Goal: Task Accomplishment & Management: Manage account settings

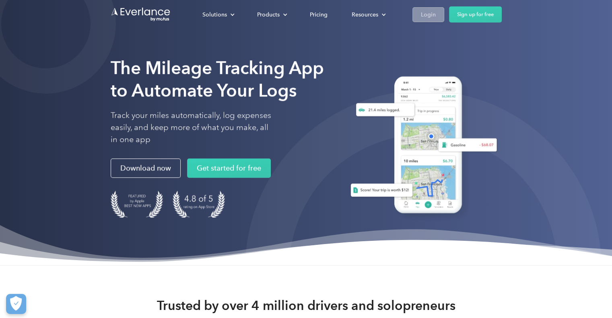
click at [426, 14] on div "Login" at bounding box center [428, 15] width 15 height 10
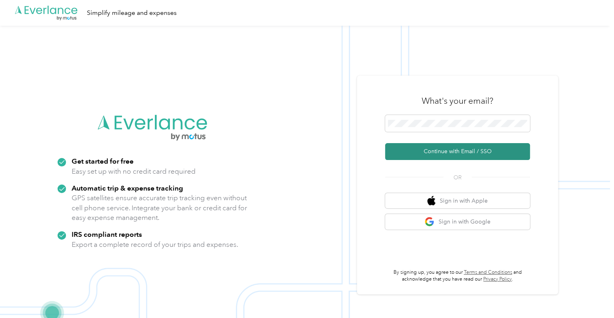
click at [442, 151] on button "Continue with Email / SSO" at bounding box center [457, 151] width 145 height 17
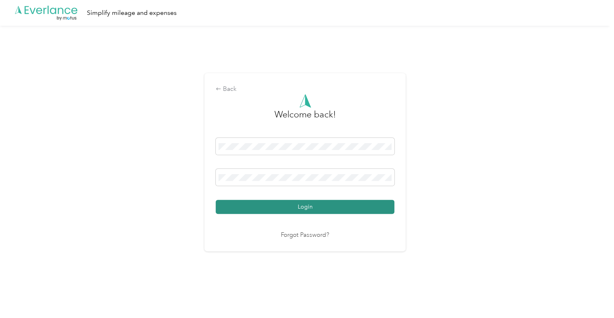
click at [299, 206] on button "Login" at bounding box center [305, 207] width 179 height 14
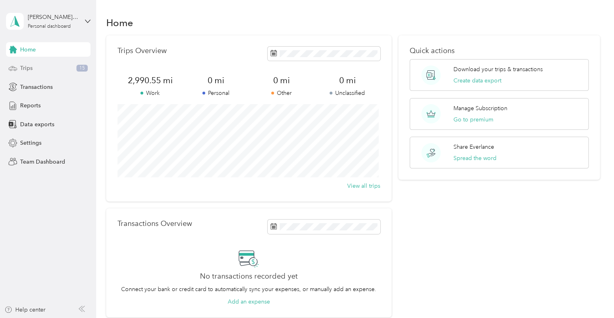
click at [25, 65] on span "Trips" at bounding box center [26, 68] width 12 height 8
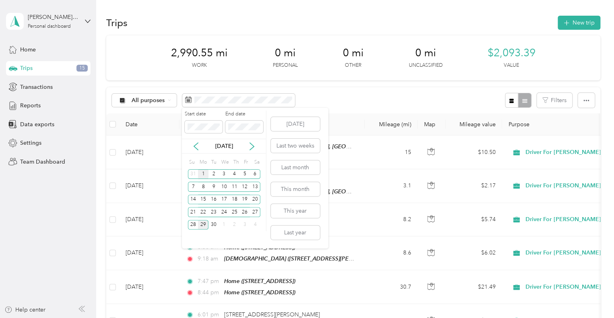
click at [203, 173] on div "1" at bounding box center [203, 174] width 10 height 10
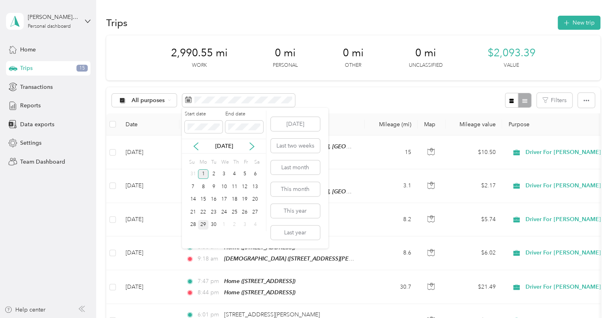
click at [203, 173] on div "1" at bounding box center [203, 174] width 10 height 10
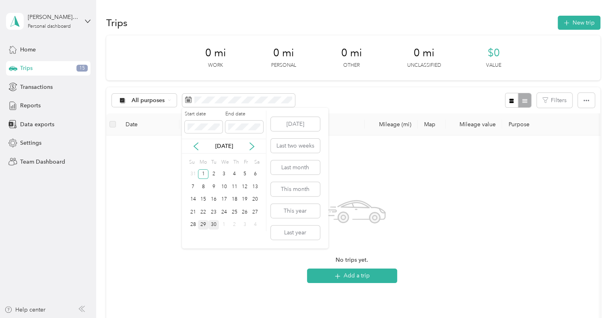
click at [212, 224] on div "30" at bounding box center [213, 225] width 10 height 10
click at [200, 223] on div "29" at bounding box center [203, 225] width 10 height 10
click at [203, 223] on div "29" at bounding box center [203, 225] width 10 height 10
click at [203, 225] on div "29" at bounding box center [203, 225] width 10 height 10
click at [198, 146] on icon at bounding box center [196, 146] width 8 height 8
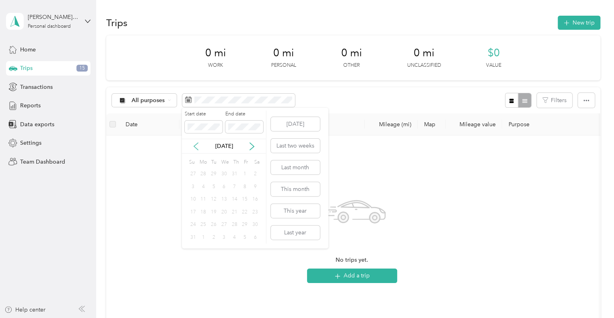
click at [194, 145] on icon at bounding box center [196, 146] width 8 height 8
click at [251, 144] on icon at bounding box center [252, 146] width 4 height 7
click at [203, 223] on div "29" at bounding box center [203, 225] width 10 height 10
click at [253, 211] on div "27" at bounding box center [255, 212] width 10 height 10
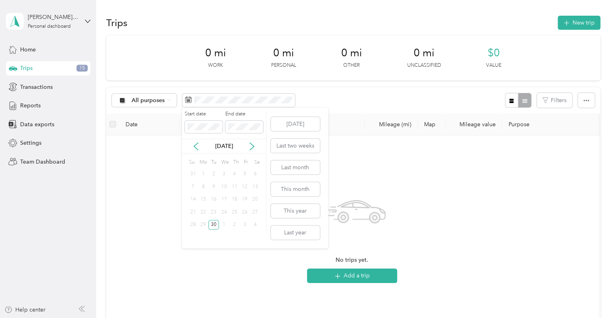
click at [203, 222] on div "29" at bounding box center [203, 225] width 10 height 10
click at [212, 224] on div "30" at bounding box center [213, 225] width 10 height 10
click at [204, 171] on div "1" at bounding box center [203, 174] width 10 height 10
click at [202, 222] on div "29" at bounding box center [203, 225] width 10 height 10
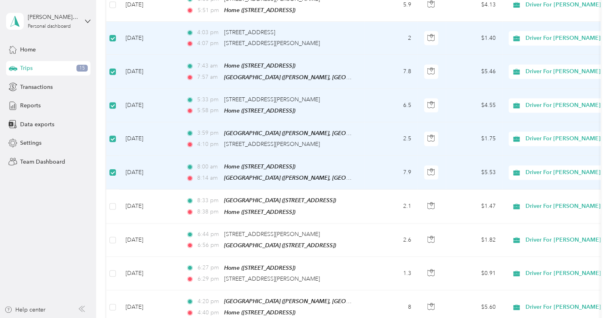
scroll to position [651, 0]
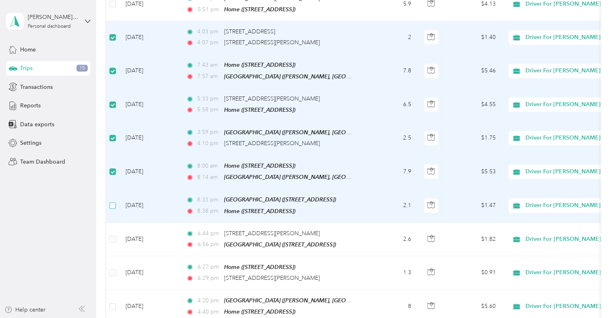
click at [113, 201] on label at bounding box center [112, 205] width 6 height 9
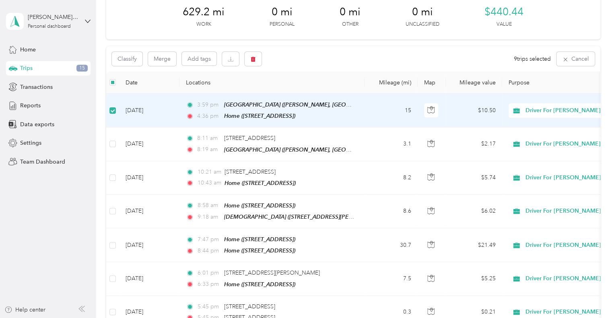
scroll to position [0, 0]
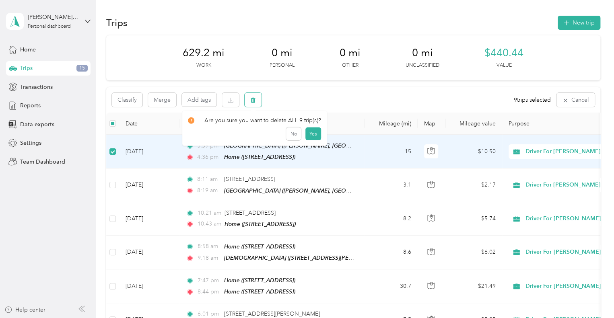
click at [253, 101] on icon "button" at bounding box center [253, 100] width 5 height 5
click at [310, 131] on button "Yes" at bounding box center [313, 133] width 16 height 13
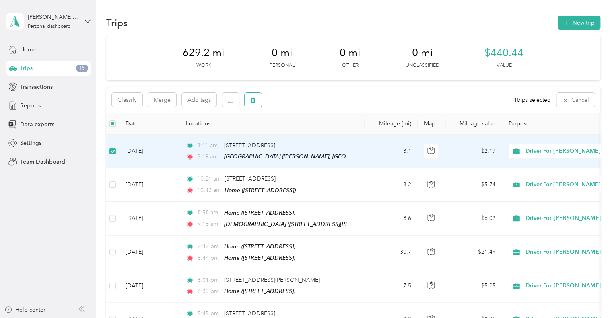
click at [251, 101] on icon "button" at bounding box center [253, 100] width 5 height 5
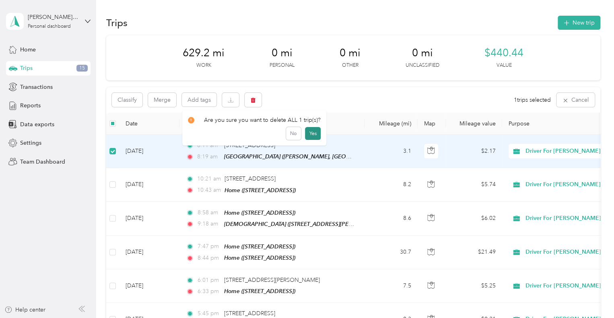
click at [311, 132] on button "Yes" at bounding box center [313, 133] width 16 height 13
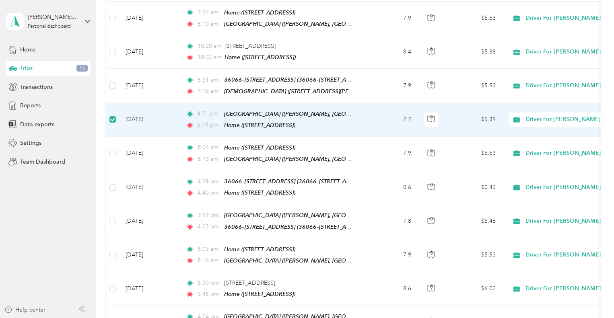
scroll to position [636, 0]
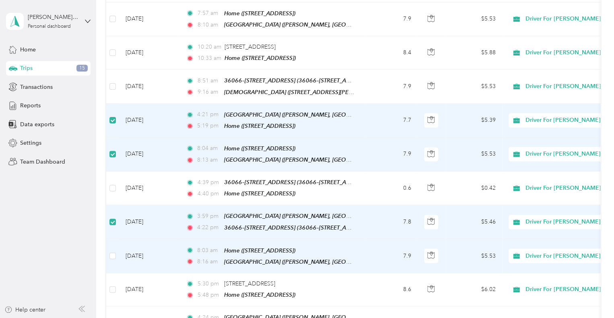
click at [116, 239] on td at bounding box center [112, 256] width 13 height 34
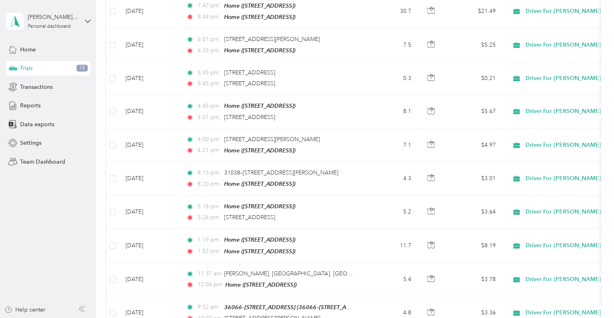
scroll to position [0, 0]
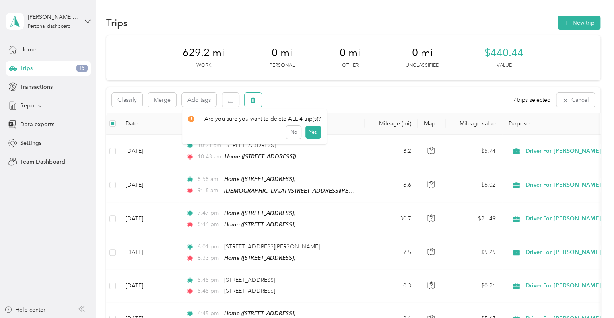
click at [254, 99] on icon "button" at bounding box center [253, 100] width 5 height 5
click at [313, 132] on button "Yes" at bounding box center [313, 133] width 16 height 13
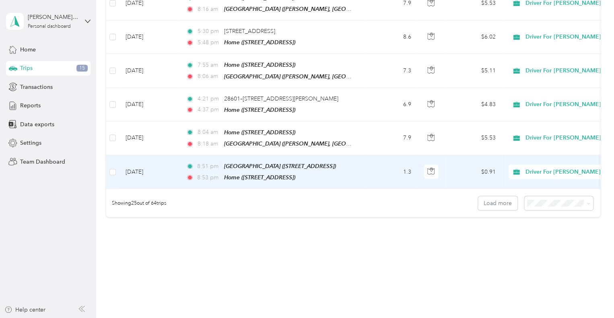
scroll to position [787, 0]
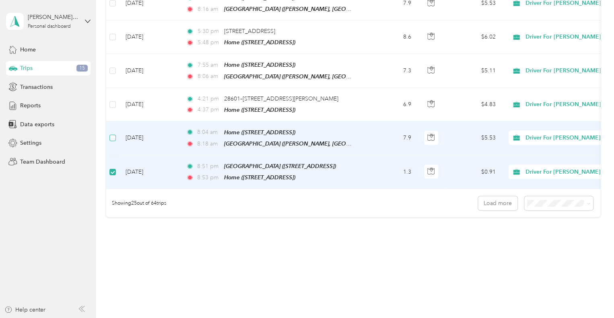
click at [111, 134] on label at bounding box center [112, 138] width 6 height 9
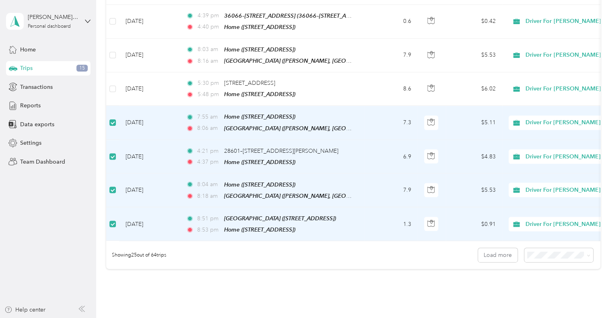
scroll to position [732, 0]
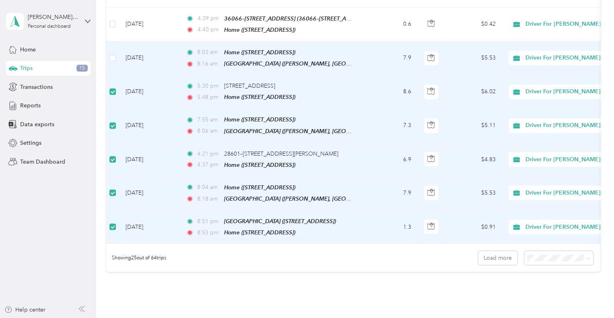
click at [109, 51] on td at bounding box center [112, 58] width 13 height 34
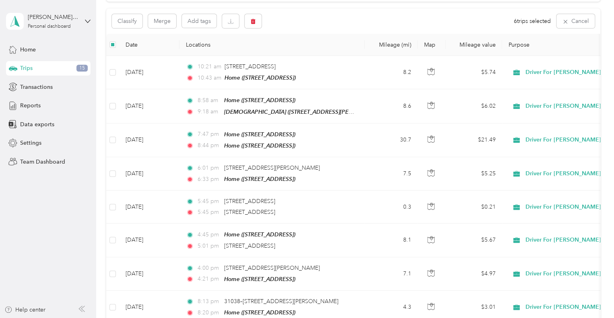
scroll to position [0, 0]
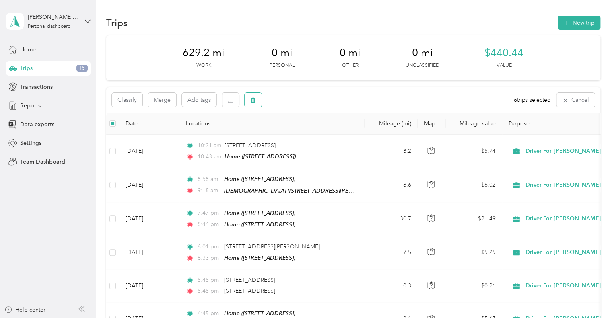
click at [251, 97] on span "button" at bounding box center [253, 100] width 6 height 7
click at [310, 131] on button "Yes" at bounding box center [313, 133] width 16 height 13
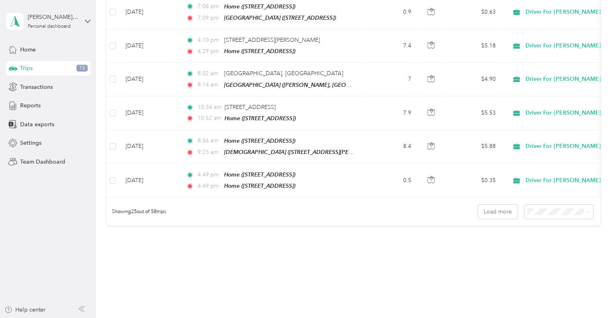
scroll to position [788, 0]
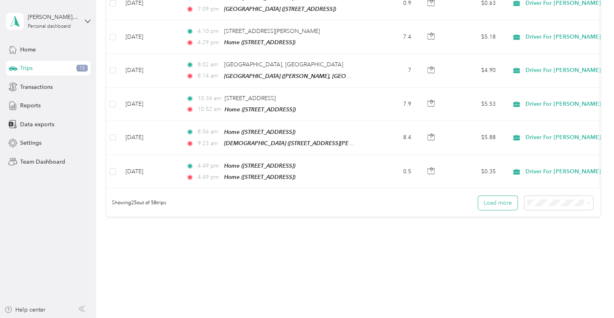
click at [488, 196] on button "Load more" at bounding box center [497, 203] width 39 height 14
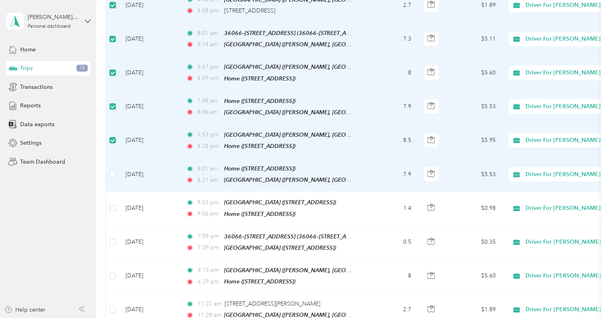
scroll to position [1193, 0]
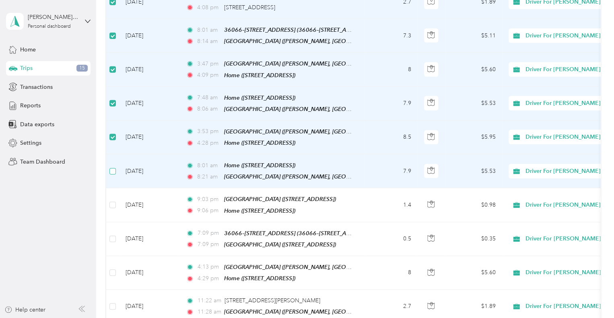
click at [113, 167] on label at bounding box center [112, 171] width 6 height 9
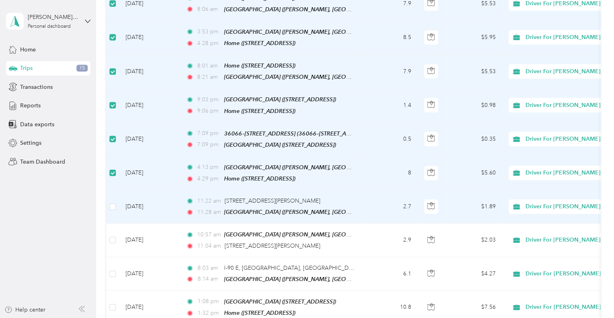
scroll to position [1294, 0]
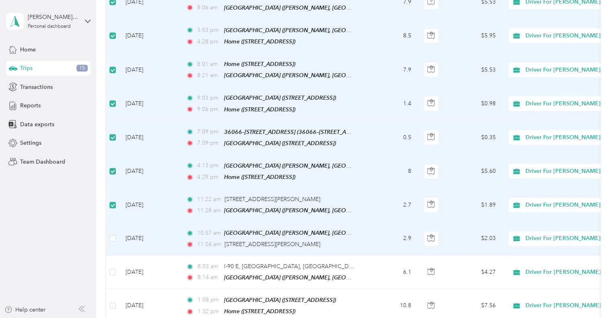
click at [113, 222] on td at bounding box center [112, 238] width 13 height 33
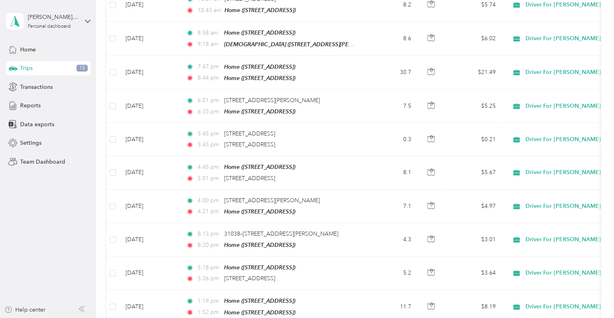
scroll to position [0, 0]
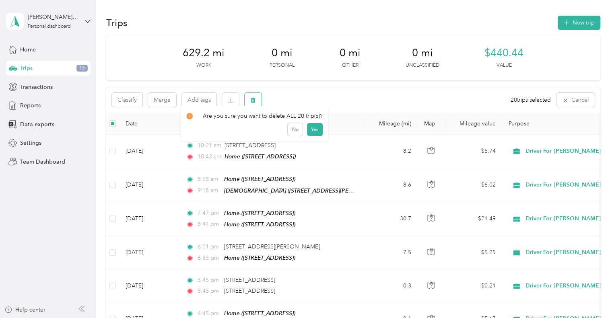
click at [253, 98] on icon "button" at bounding box center [253, 100] width 5 height 5
click at [314, 134] on button "Yes" at bounding box center [315, 133] width 16 height 13
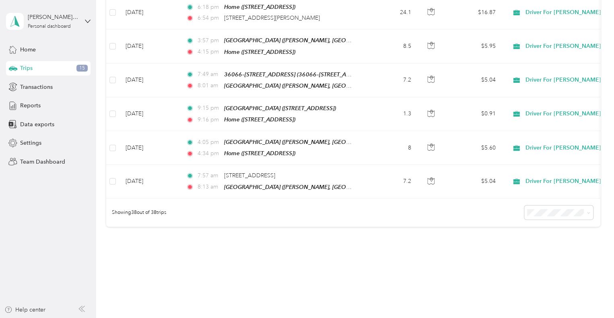
scroll to position [1217, 0]
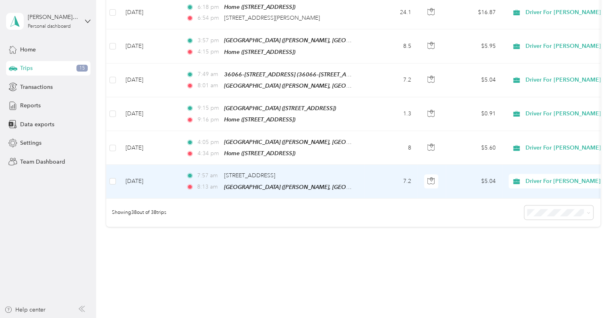
click at [116, 165] on td at bounding box center [112, 181] width 13 height 33
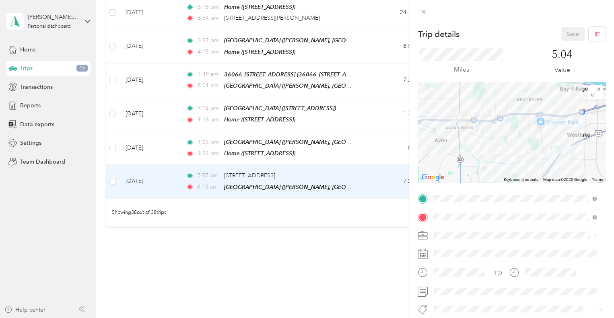
click at [113, 123] on div "Trip details Save This trip cannot be edited because it is either under review,…" at bounding box center [307, 159] width 614 height 318
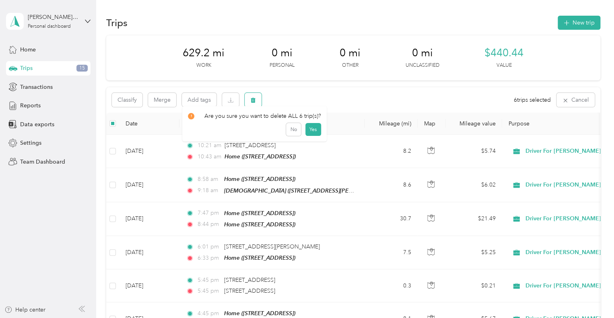
click at [254, 98] on icon "button" at bounding box center [253, 100] width 6 height 6
click at [311, 136] on button "Yes" at bounding box center [313, 133] width 16 height 13
click at [253, 101] on icon "button" at bounding box center [253, 100] width 5 height 5
click at [312, 132] on button "Yes" at bounding box center [313, 133] width 16 height 13
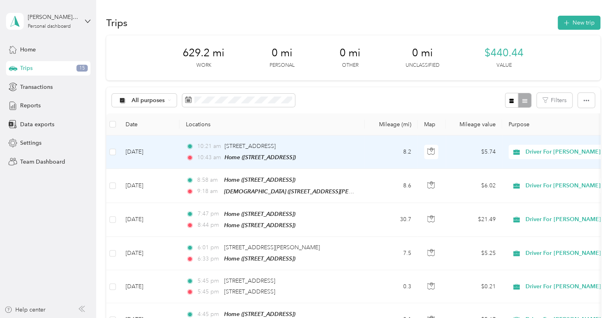
click at [142, 152] on td "[DATE]" at bounding box center [149, 152] width 60 height 33
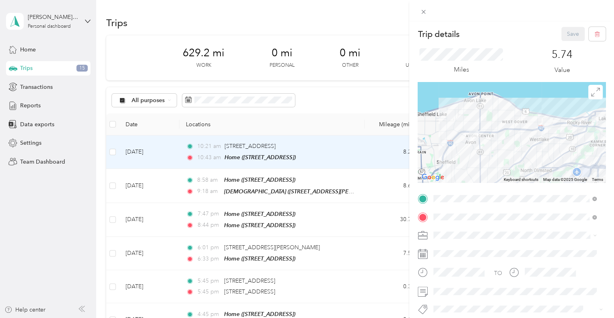
click at [148, 153] on div "Trip details Save This trip cannot be edited because it is either under review,…" at bounding box center [307, 159] width 614 height 318
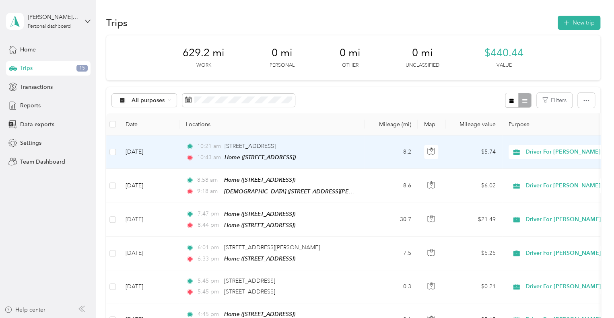
click at [148, 153] on td "[DATE]" at bounding box center [149, 152] width 60 height 33
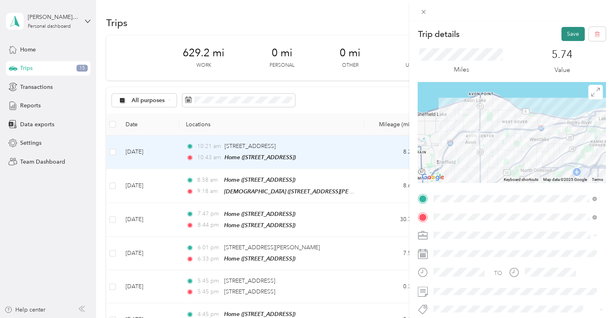
click at [570, 33] on button "Save" at bounding box center [572, 34] width 23 height 14
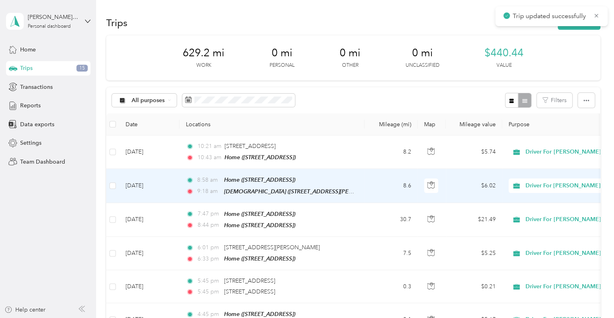
click at [153, 183] on td "[DATE]" at bounding box center [149, 186] width 60 height 34
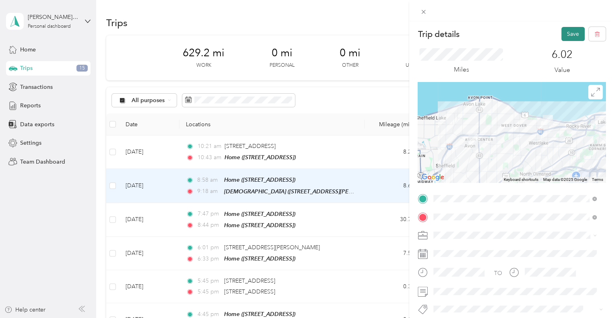
click at [564, 31] on button "Save" at bounding box center [572, 34] width 23 height 14
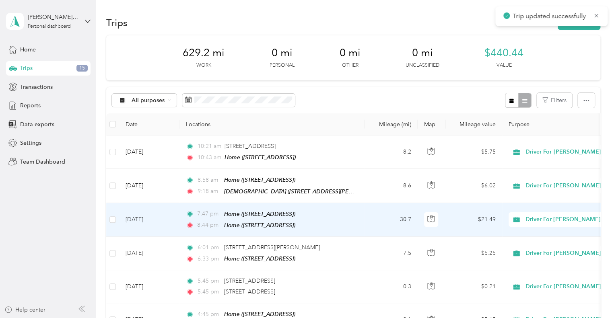
click at [159, 217] on td "[DATE]" at bounding box center [149, 220] width 60 height 34
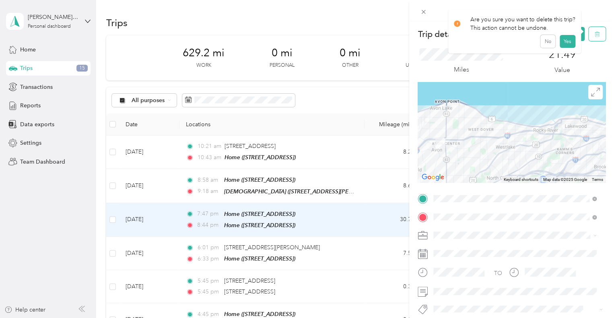
click at [594, 32] on icon "button" at bounding box center [597, 34] width 6 height 6
click at [544, 43] on button "No" at bounding box center [547, 43] width 15 height 13
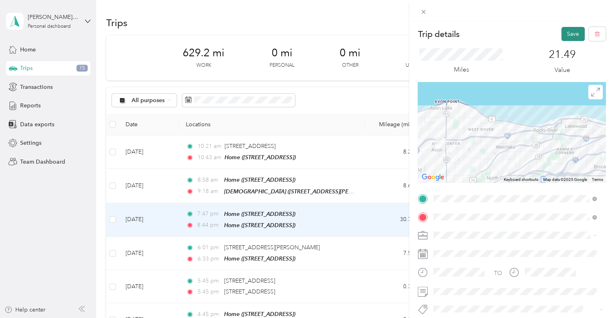
click at [562, 34] on button "Save" at bounding box center [572, 34] width 23 height 14
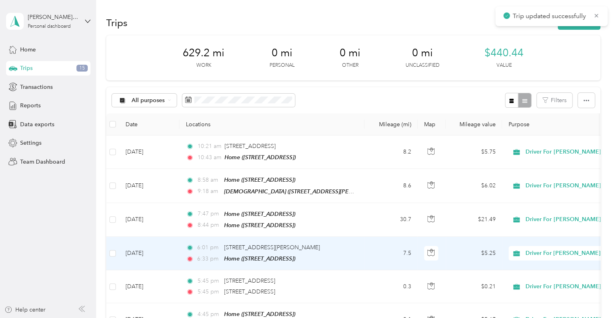
click at [135, 250] on td "[DATE]" at bounding box center [149, 253] width 60 height 33
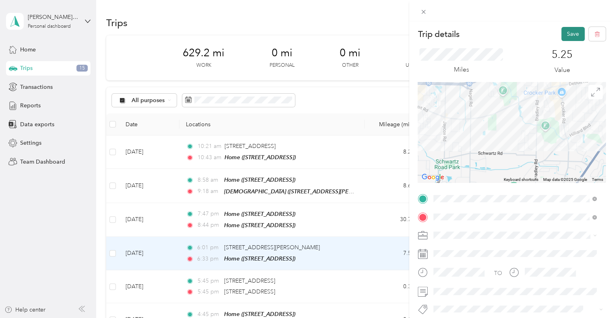
click at [565, 34] on button "Save" at bounding box center [572, 34] width 23 height 14
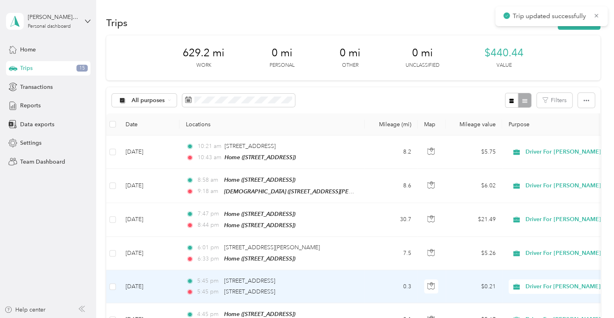
click at [144, 281] on td "[DATE]" at bounding box center [149, 286] width 60 height 33
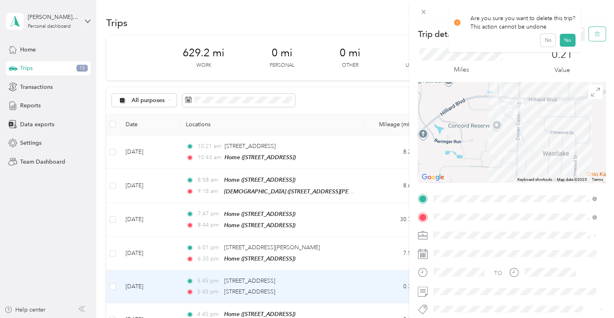
click at [594, 31] on span "button" at bounding box center [597, 34] width 6 height 7
click at [563, 43] on button "Yes" at bounding box center [567, 43] width 16 height 13
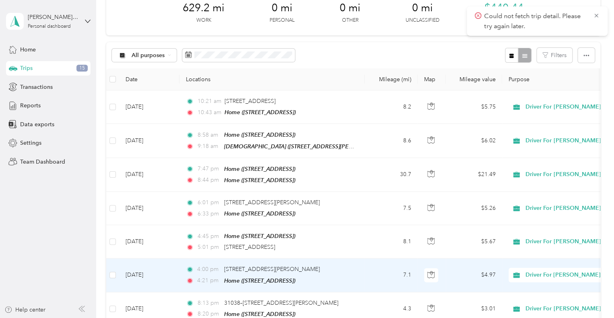
scroll to position [47, 0]
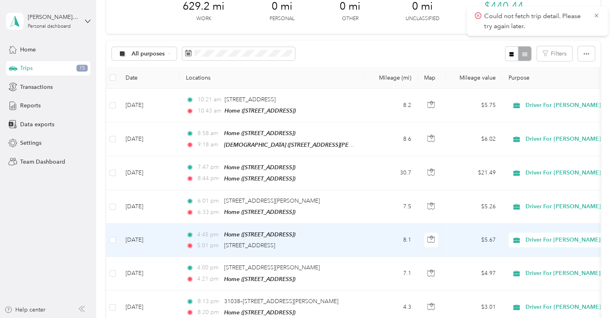
click at [148, 239] on td "[DATE]" at bounding box center [149, 240] width 60 height 33
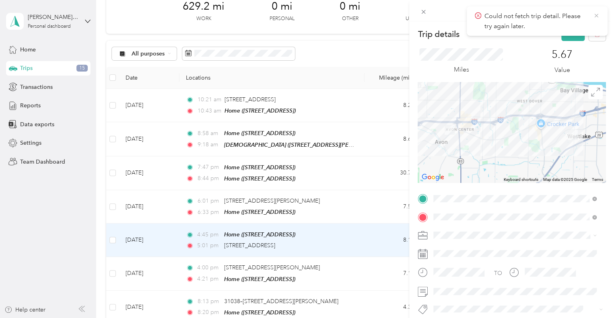
click at [597, 15] on icon at bounding box center [596, 16] width 4 height 4
click at [565, 33] on button "Save" at bounding box center [572, 34] width 23 height 14
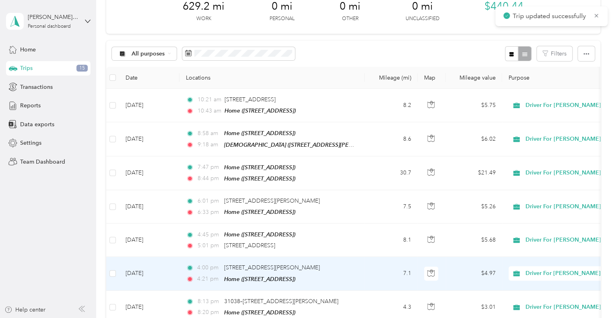
click at [145, 270] on td "[DATE]" at bounding box center [149, 273] width 60 height 33
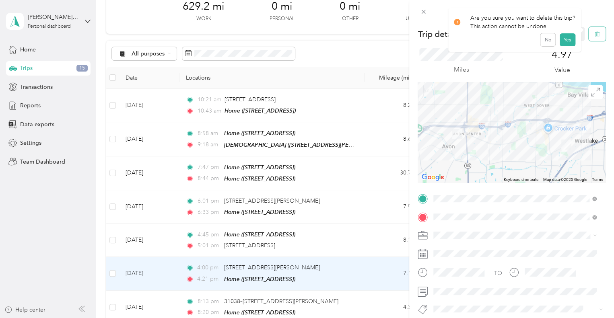
click at [594, 31] on span "button" at bounding box center [597, 34] width 6 height 7
click at [563, 45] on button "Yes" at bounding box center [567, 43] width 16 height 13
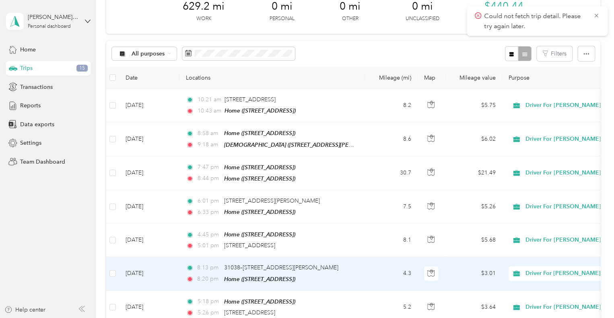
click at [148, 272] on td "[DATE]" at bounding box center [149, 273] width 60 height 33
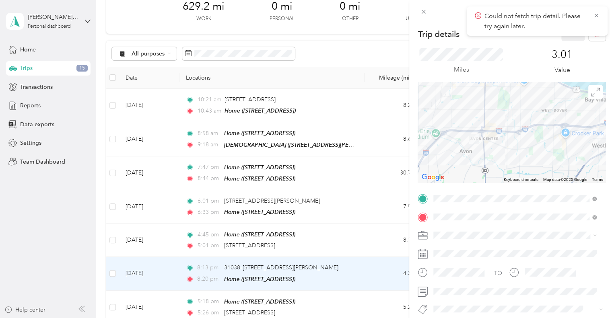
click at [114, 269] on div "Trip details Save This trip cannot be edited because it is either under review,…" at bounding box center [307, 159] width 614 height 318
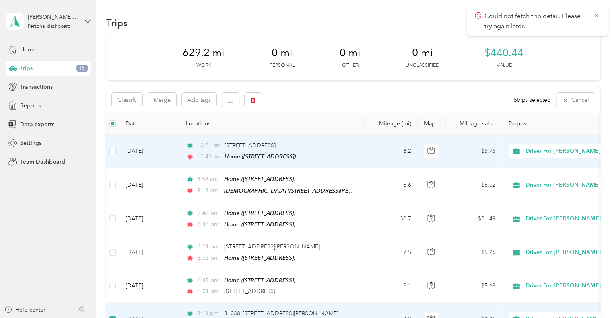
scroll to position [1, 0]
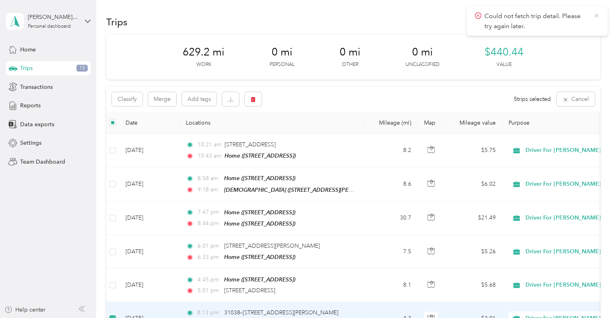
click at [596, 16] on icon at bounding box center [596, 16] width 4 height 4
click at [255, 97] on icon "button" at bounding box center [253, 100] width 6 height 6
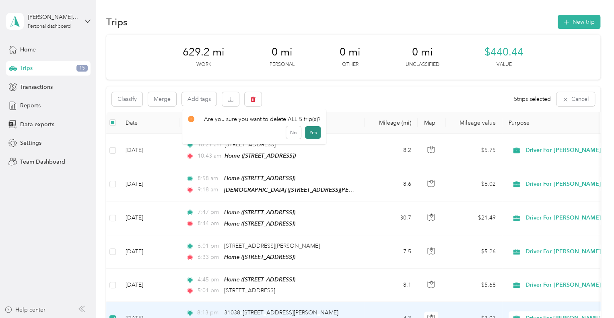
click at [312, 131] on button "Yes" at bounding box center [313, 132] width 16 height 13
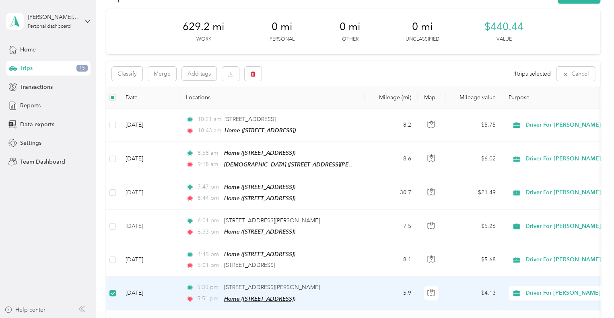
scroll to position [0, 0]
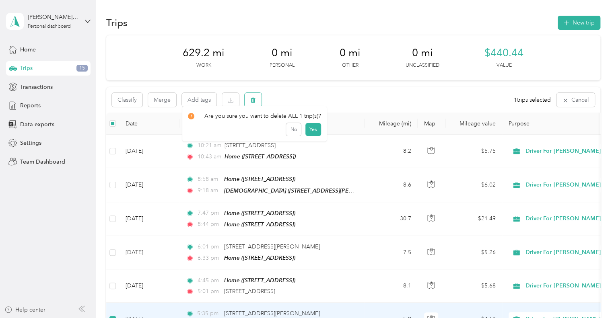
click at [252, 98] on icon "button" at bounding box center [253, 100] width 6 height 6
click at [309, 131] on button "Yes" at bounding box center [313, 133] width 16 height 13
click at [256, 100] on icon "button" at bounding box center [253, 100] width 6 height 6
click at [309, 132] on button "Yes" at bounding box center [313, 133] width 16 height 13
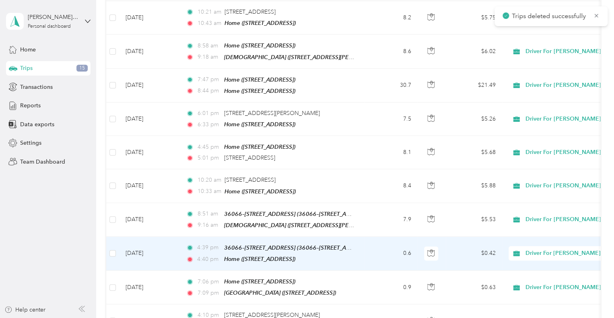
scroll to position [168, 0]
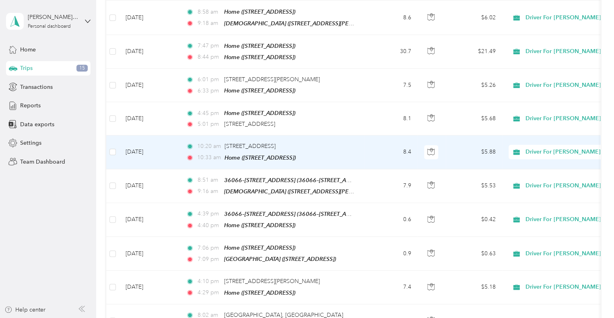
click at [137, 148] on td "[DATE]" at bounding box center [149, 152] width 60 height 33
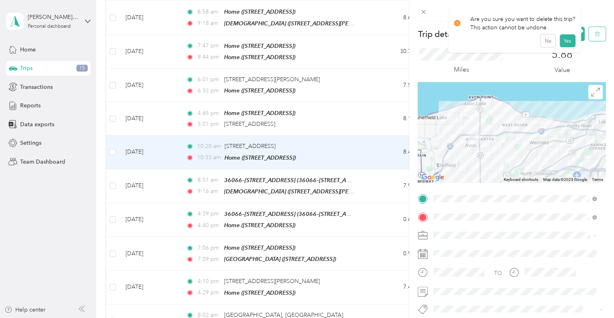
click at [594, 34] on icon "button" at bounding box center [597, 34] width 6 height 6
click at [542, 46] on button "No" at bounding box center [547, 43] width 15 height 13
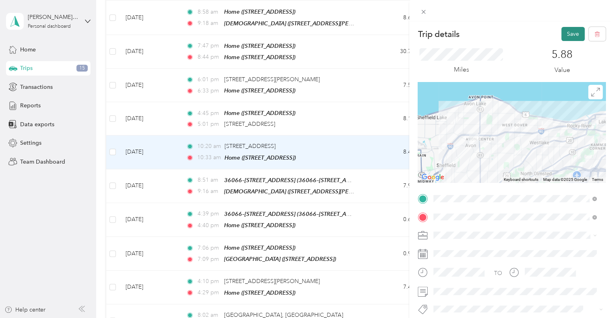
click at [566, 33] on button "Save" at bounding box center [572, 34] width 23 height 14
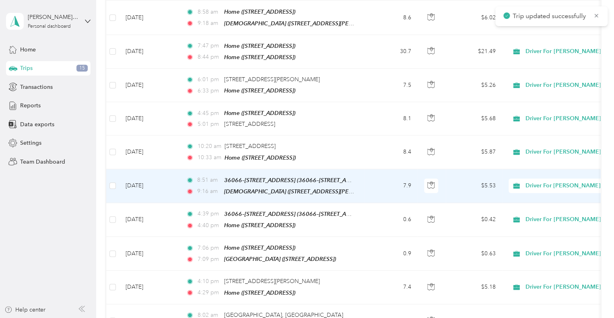
click at [153, 180] on td "[DATE]" at bounding box center [149, 186] width 60 height 34
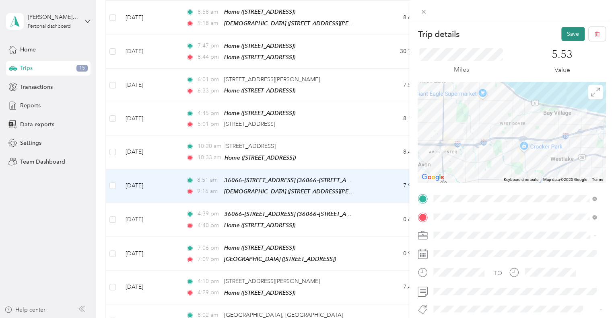
click at [565, 30] on button "Save" at bounding box center [572, 34] width 23 height 14
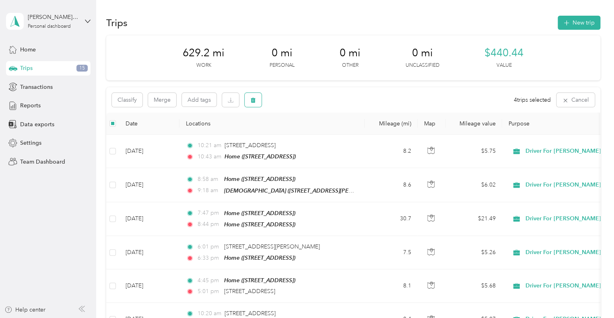
click at [253, 100] on icon "button" at bounding box center [253, 100] width 5 height 5
click at [312, 133] on button "Yes" at bounding box center [313, 133] width 16 height 13
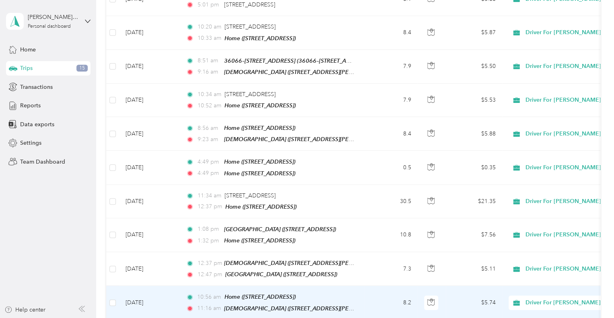
scroll to position [287, 0]
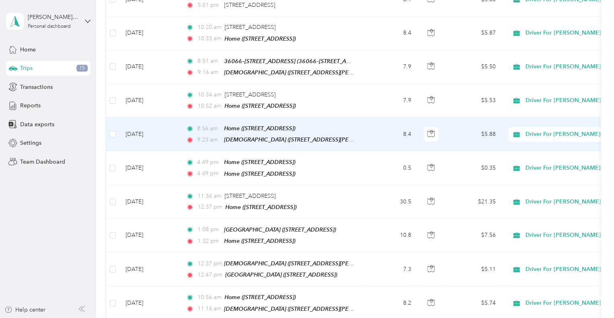
click at [152, 124] on td "[DATE]" at bounding box center [149, 134] width 60 height 34
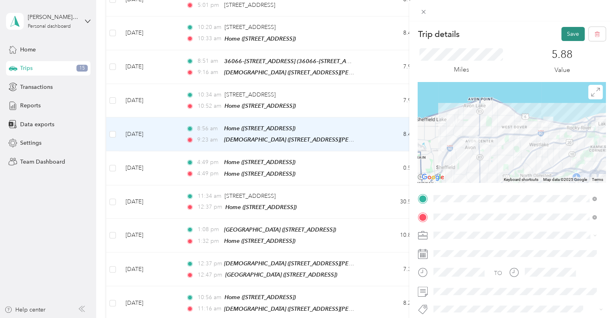
click at [566, 31] on button "Save" at bounding box center [572, 34] width 23 height 14
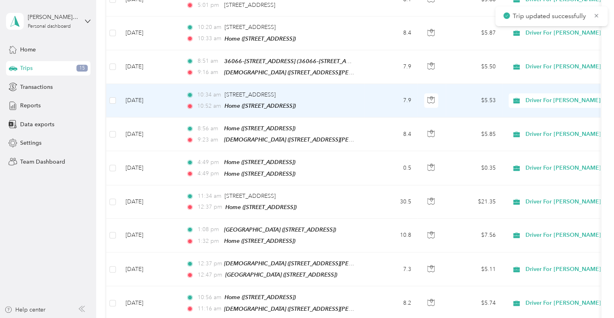
click at [146, 95] on td "[DATE]" at bounding box center [149, 100] width 60 height 33
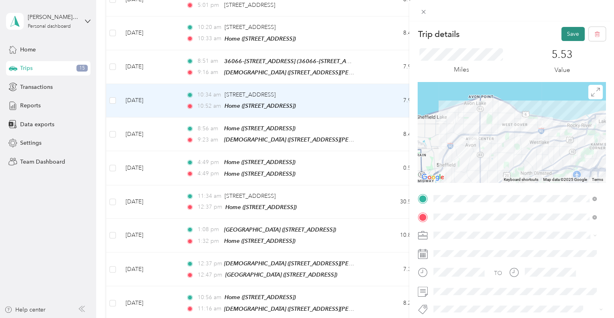
click at [565, 33] on button "Save" at bounding box center [572, 34] width 23 height 14
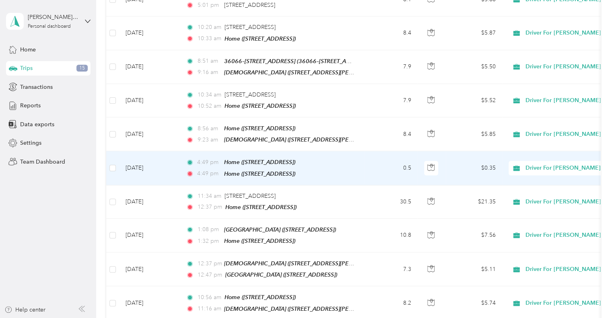
click at [130, 158] on td "[DATE]" at bounding box center [149, 168] width 60 height 34
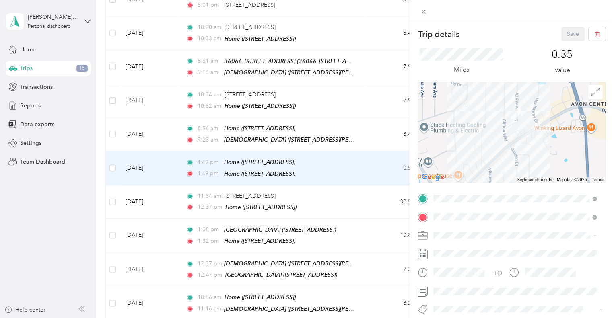
click at [148, 196] on div "Trip details Save This trip cannot be edited because it is either under review,…" at bounding box center [307, 159] width 614 height 318
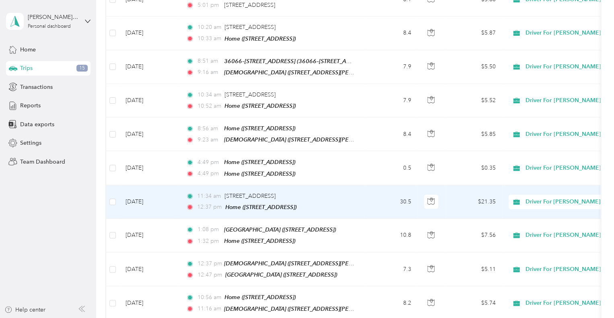
click at [148, 196] on td "[DATE]" at bounding box center [149, 201] width 60 height 33
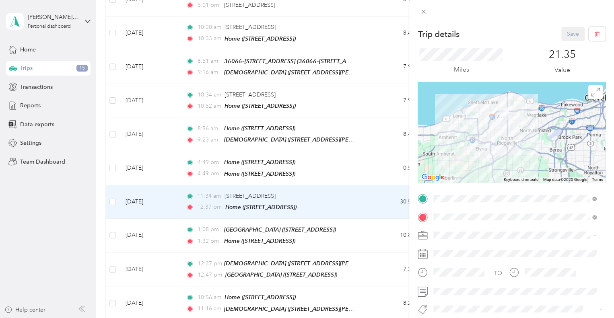
click at [456, 133] on div at bounding box center [512, 132] width 188 height 101
click at [482, 131] on div at bounding box center [512, 132] width 188 height 101
click at [591, 93] on icon at bounding box center [595, 92] width 9 height 9
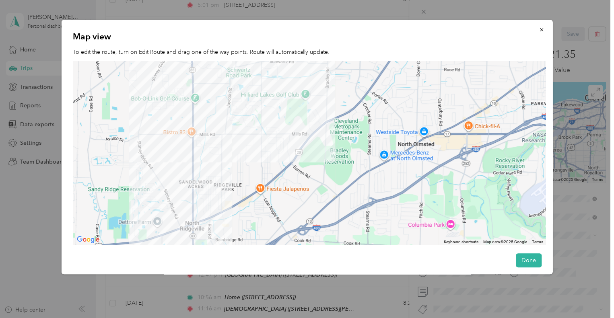
drag, startPoint x: 230, startPoint y: 167, endPoint x: 224, endPoint y: 220, distance: 53.0
click at [224, 220] on div at bounding box center [309, 153] width 473 height 185
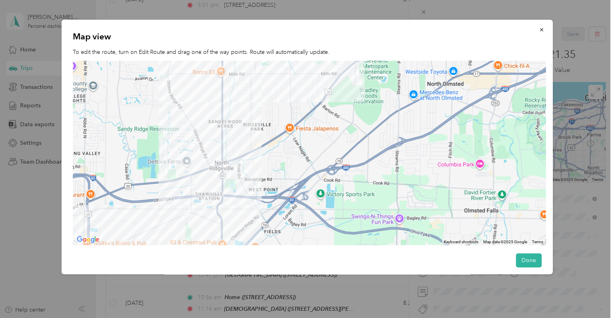
drag, startPoint x: 279, startPoint y: 92, endPoint x: 309, endPoint y: 35, distance: 64.8
click at [309, 35] on div "Map view To edit the route, turn on Edit Route and drag one of the way points. …" at bounding box center [307, 147] width 491 height 255
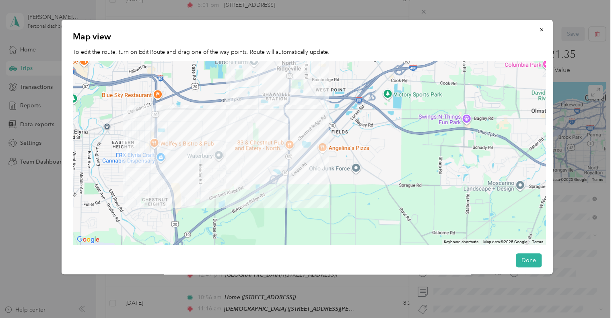
drag, startPoint x: 258, startPoint y: 217, endPoint x: 328, endPoint y: 111, distance: 126.9
click at [328, 111] on div at bounding box center [309, 153] width 473 height 185
click at [540, 31] on icon "button" at bounding box center [541, 29] width 3 height 3
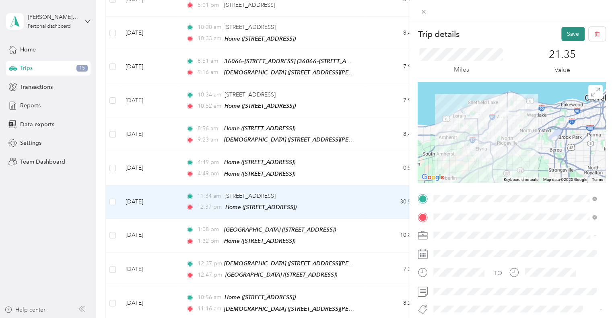
click at [570, 29] on button "Save" at bounding box center [572, 34] width 23 height 14
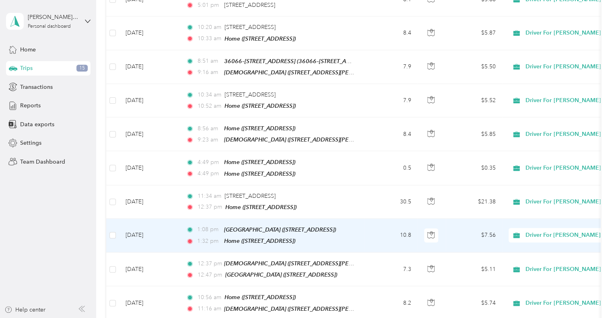
click at [141, 225] on td "[DATE]" at bounding box center [149, 236] width 60 height 34
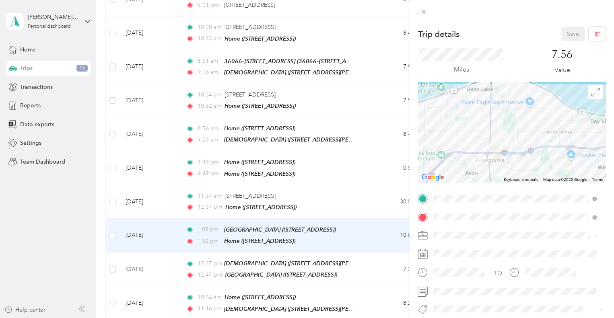
click at [502, 133] on div at bounding box center [512, 132] width 188 height 101
click at [591, 93] on icon at bounding box center [595, 92] width 9 height 9
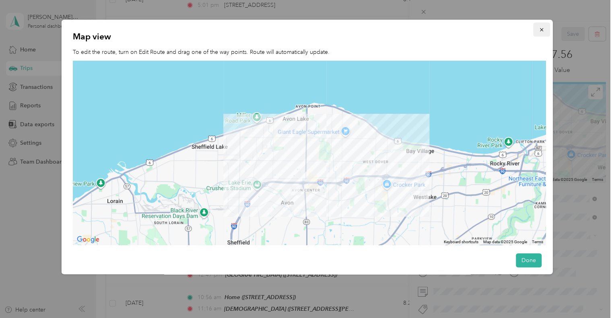
click at [538, 29] on icon "button" at bounding box center [541, 30] width 6 height 6
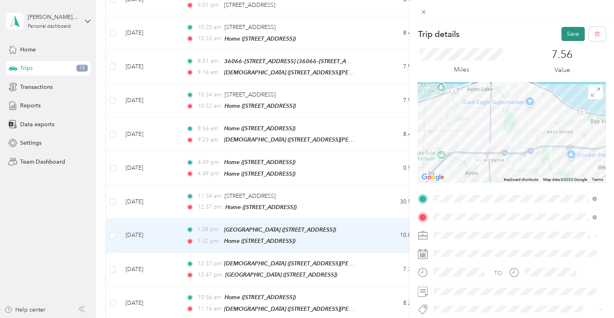
click at [564, 31] on button "Save" at bounding box center [572, 34] width 23 height 14
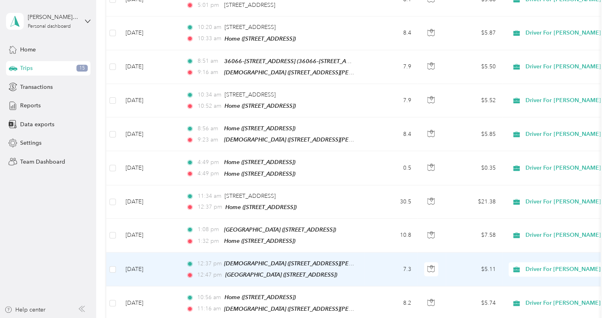
click at [140, 259] on td "[DATE]" at bounding box center [149, 270] width 60 height 34
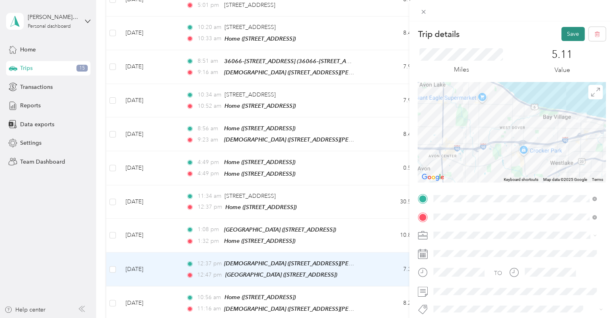
click at [567, 33] on button "Save" at bounding box center [572, 34] width 23 height 14
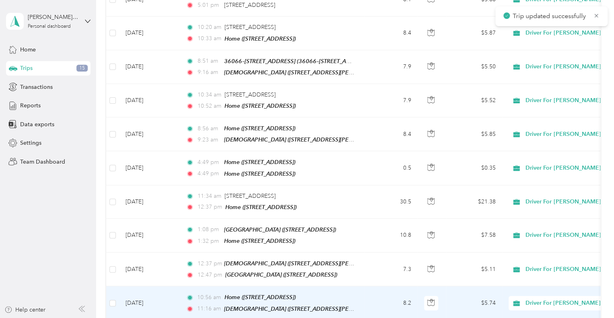
click at [140, 293] on td "[DATE]" at bounding box center [149, 303] width 60 height 34
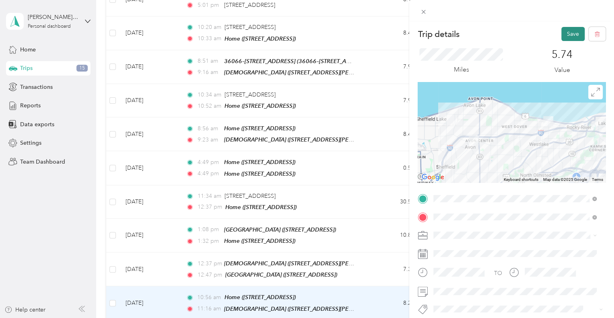
click at [564, 30] on button "Save" at bounding box center [572, 34] width 23 height 14
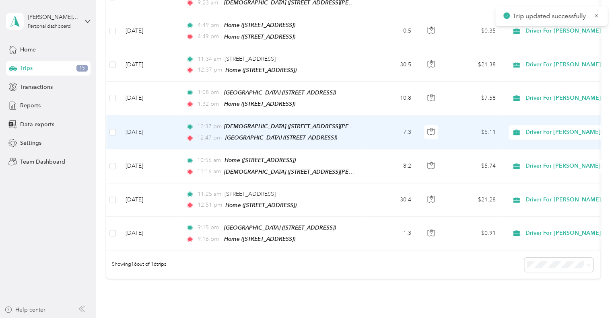
scroll to position [426, 0]
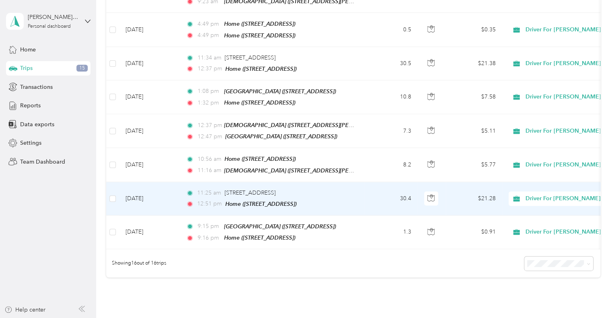
click at [146, 189] on td "[DATE]" at bounding box center [149, 198] width 60 height 33
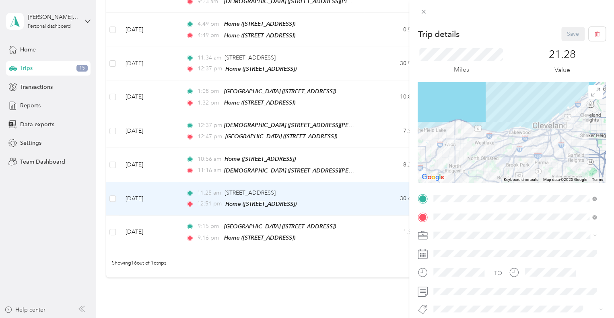
click at [523, 117] on div at bounding box center [512, 132] width 188 height 101
click at [518, 118] on div at bounding box center [512, 132] width 188 height 101
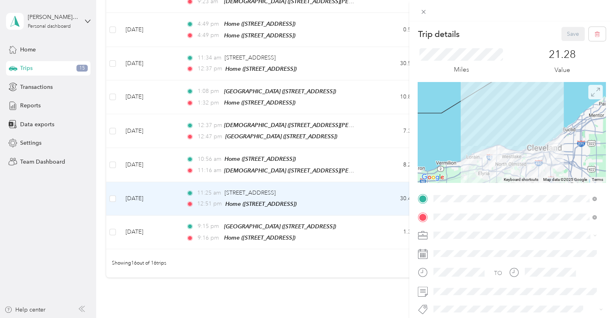
click at [591, 94] on icon at bounding box center [595, 92] width 9 height 9
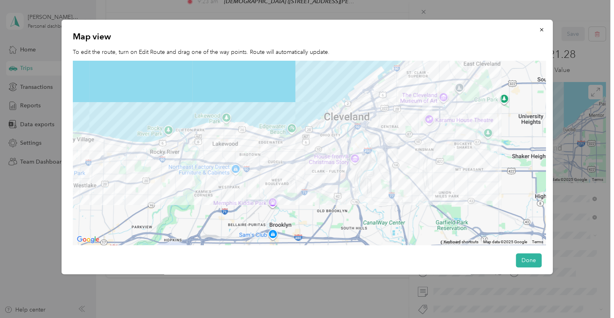
drag, startPoint x: 400, startPoint y: 154, endPoint x: 259, endPoint y: 185, distance: 144.8
click at [259, 185] on div at bounding box center [309, 153] width 473 height 185
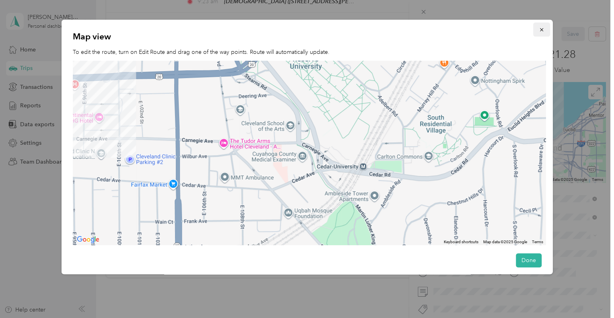
click at [538, 31] on icon "button" at bounding box center [541, 30] width 6 height 6
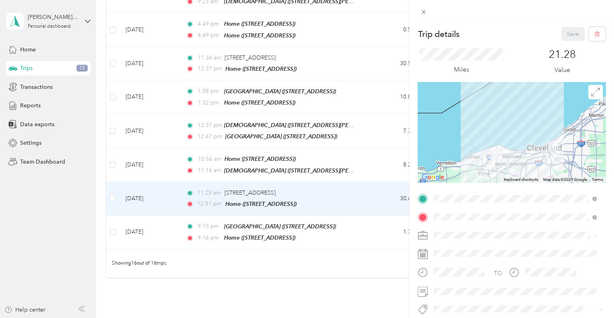
click at [111, 186] on div "Trip details Save This trip cannot be edited because it is either under review,…" at bounding box center [307, 159] width 614 height 318
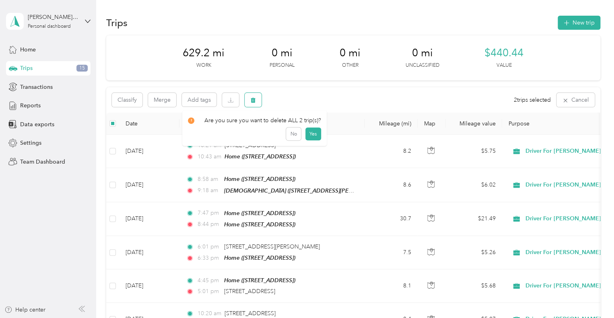
click at [251, 101] on icon "button" at bounding box center [253, 100] width 5 height 5
click at [309, 134] on button "Yes" at bounding box center [313, 133] width 16 height 13
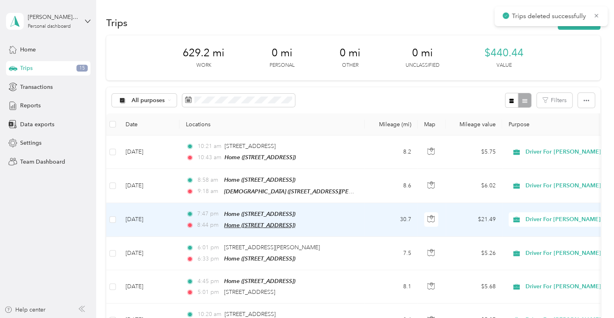
click at [295, 225] on span "Home ([STREET_ADDRESS])" at bounding box center [259, 225] width 71 height 6
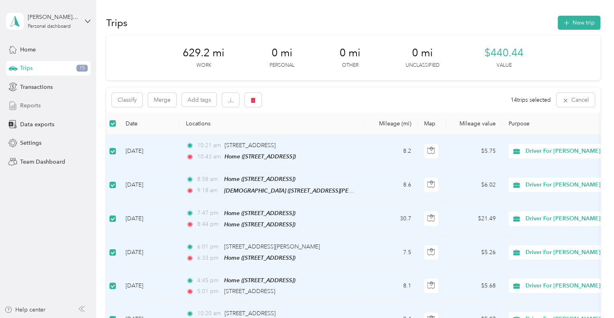
click at [27, 105] on span "Reports" at bounding box center [30, 105] width 21 height 8
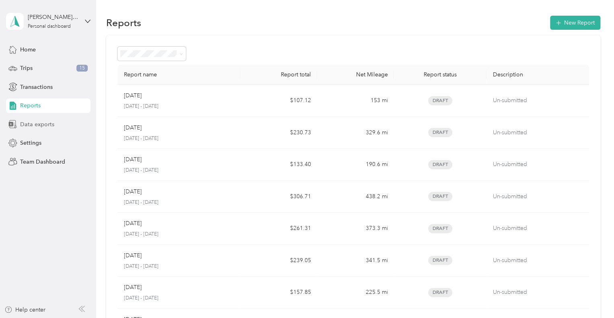
click at [47, 122] on span "Data exports" at bounding box center [37, 124] width 34 height 8
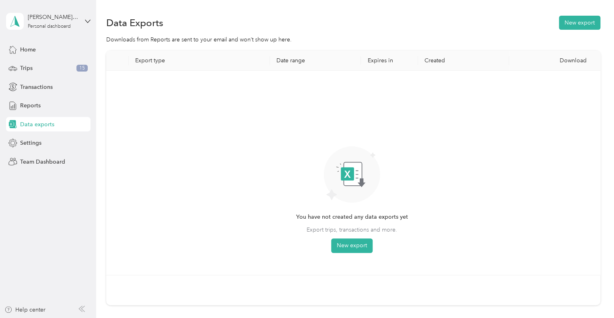
click at [47, 122] on span "Data exports" at bounding box center [37, 124] width 34 height 8
click at [27, 51] on span "Home" at bounding box center [28, 49] width 16 height 8
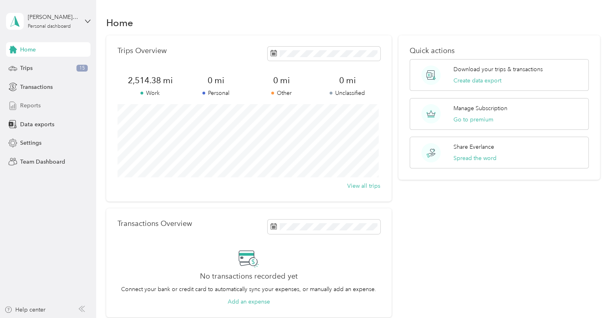
click at [32, 105] on span "Reports" at bounding box center [30, 105] width 21 height 8
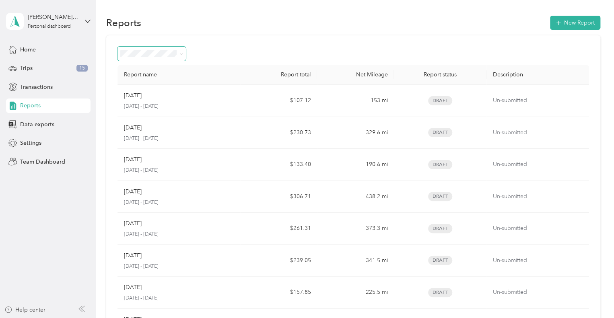
click at [182, 54] on icon at bounding box center [181, 54] width 4 height 4
click at [580, 20] on button "New Report" at bounding box center [575, 23] width 50 height 14
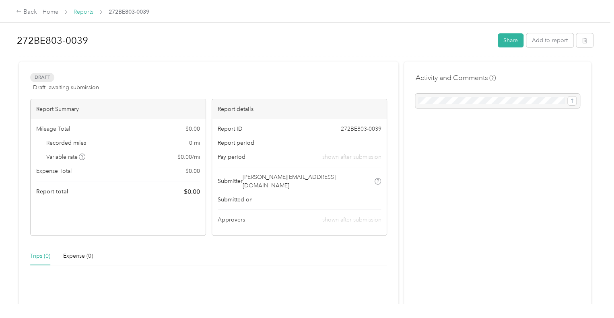
click at [83, 12] on link "Reports" at bounding box center [84, 11] width 20 height 7
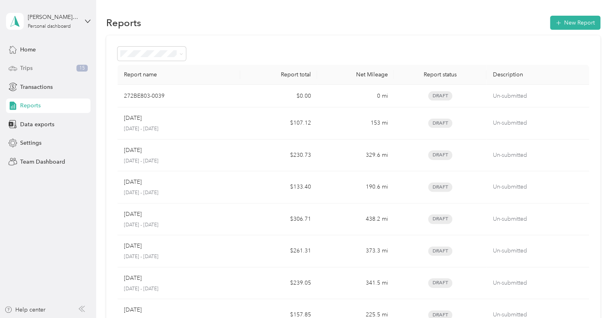
click at [32, 65] on span "Trips" at bounding box center [26, 68] width 12 height 8
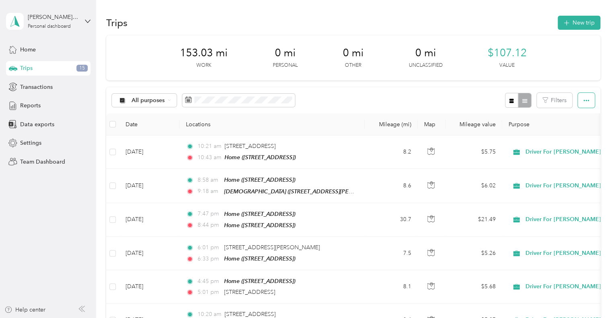
click at [583, 100] on icon "button" at bounding box center [586, 101] width 6 height 6
click at [578, 128] on span "Export" at bounding box center [572, 129] width 17 height 7
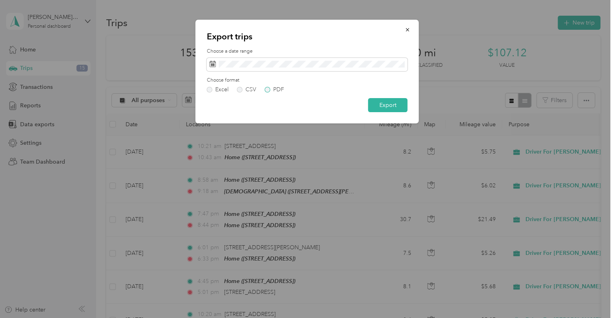
click at [266, 90] on label "PDF" at bounding box center [274, 90] width 19 height 6
click at [383, 105] on button "Export" at bounding box center [387, 105] width 39 height 14
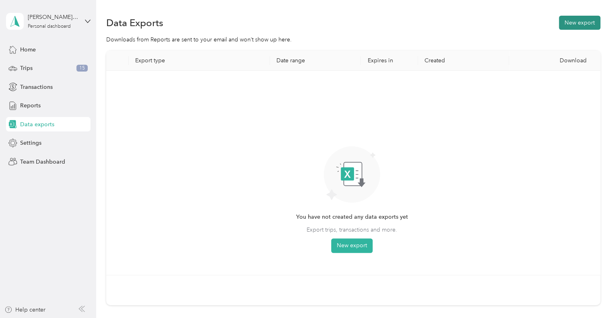
click at [576, 22] on button "New export" at bounding box center [579, 23] width 41 height 14
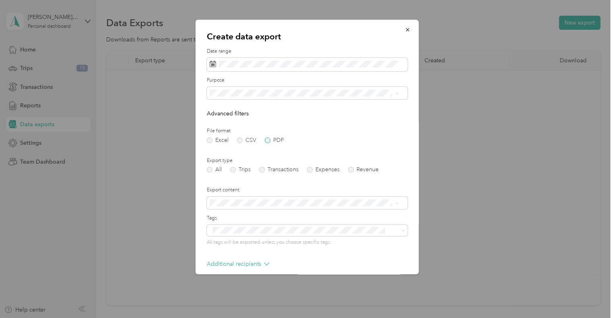
click at [268, 139] on label "PDF" at bounding box center [274, 141] width 19 height 6
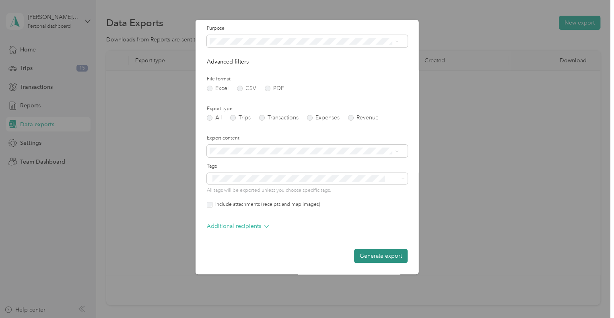
click at [364, 255] on button "Generate export" at bounding box center [381, 256] width 54 height 14
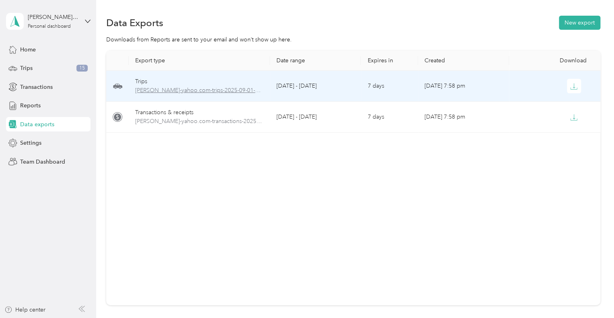
click at [161, 90] on span "[PERSON_NAME]-yahoo.com-trips-2025-09-01-2025-09-29.pdf" at bounding box center [199, 90] width 128 height 9
click at [570, 86] on icon "button" at bounding box center [573, 86] width 7 height 7
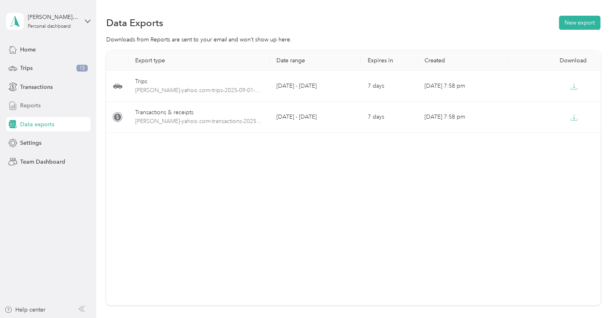
click at [29, 107] on span "Reports" at bounding box center [30, 105] width 21 height 8
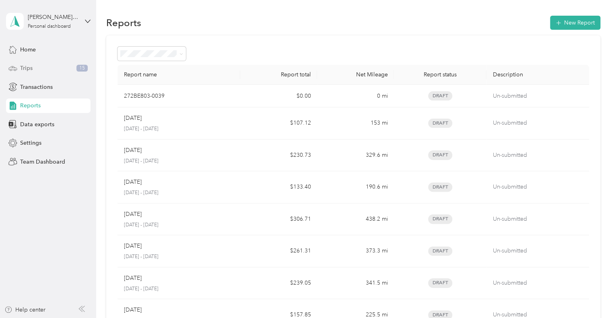
click at [25, 66] on span "Trips" at bounding box center [26, 68] width 12 height 8
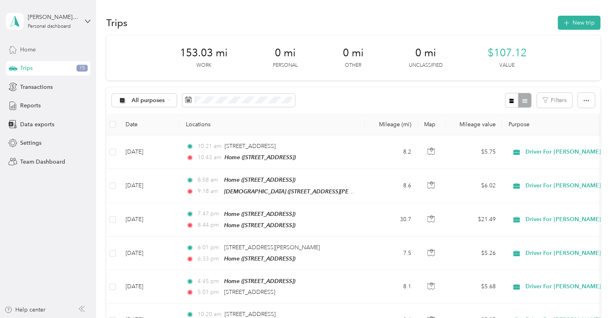
click at [30, 49] on span "Home" at bounding box center [28, 49] width 16 height 8
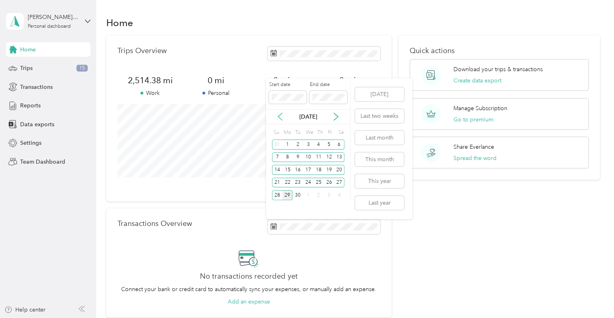
click at [281, 115] on icon at bounding box center [280, 117] width 8 height 8
